Goal: Navigation & Orientation: Find specific page/section

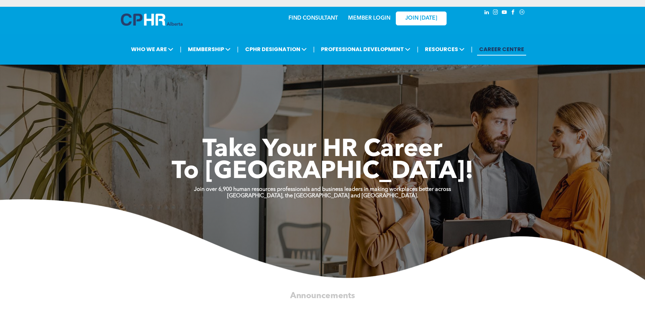
click at [355, 16] on link "MEMBER LOGIN" at bounding box center [369, 18] width 42 height 5
click at [371, 16] on link "MEMBER LOGIN" at bounding box center [369, 18] width 42 height 5
click at [366, 16] on link "MEMBER LOGIN" at bounding box center [369, 18] width 42 height 5
click at [363, 16] on link "MEMBER LOGIN" at bounding box center [369, 18] width 42 height 5
